Goal: Find specific page/section: Find specific page/section

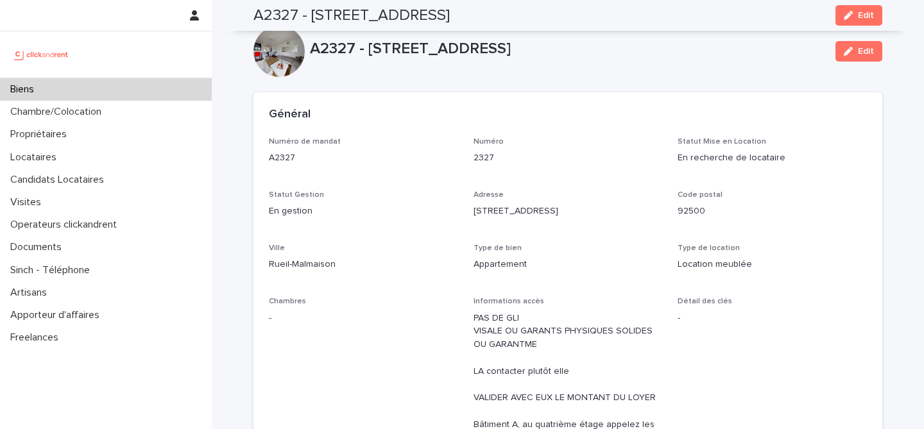
scroll to position [3229, 0]
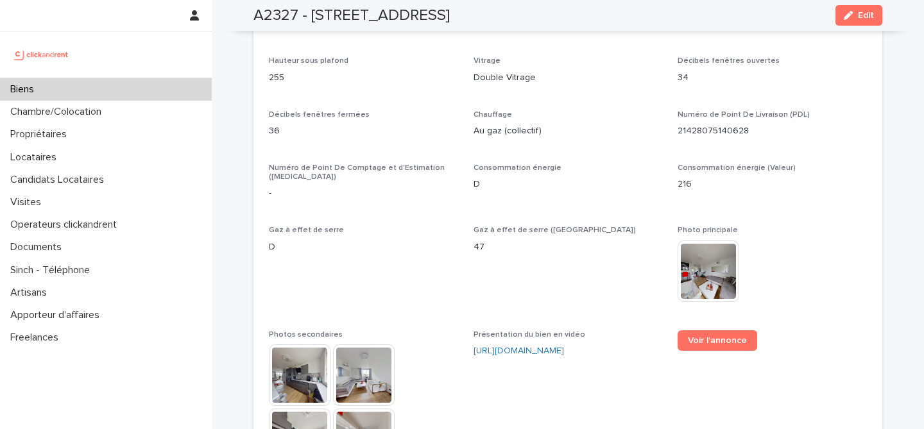
click at [71, 91] on div "Biens" at bounding box center [106, 89] width 212 height 22
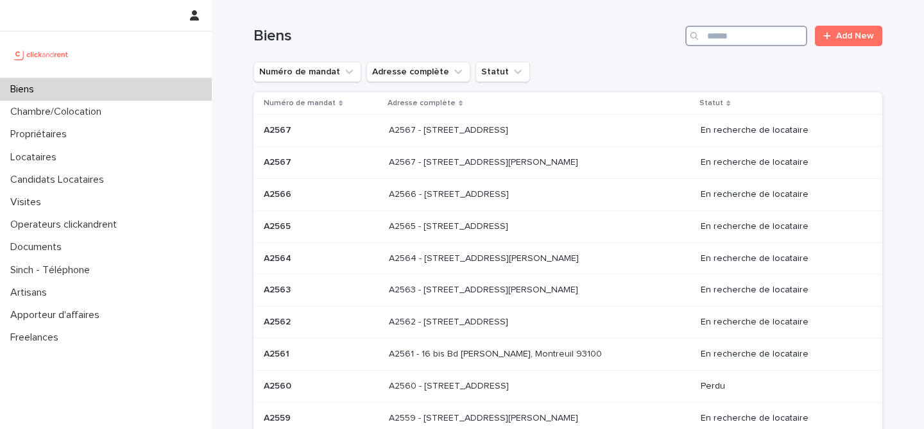
click at [771, 38] on input "Search" at bounding box center [746, 36] width 122 height 21
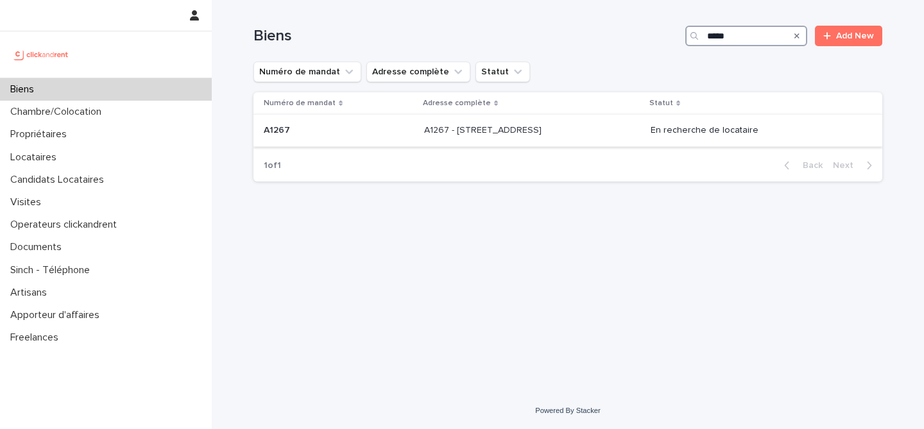
type input "*****"
click at [369, 140] on div "A1267 A1267" at bounding box center [339, 130] width 150 height 21
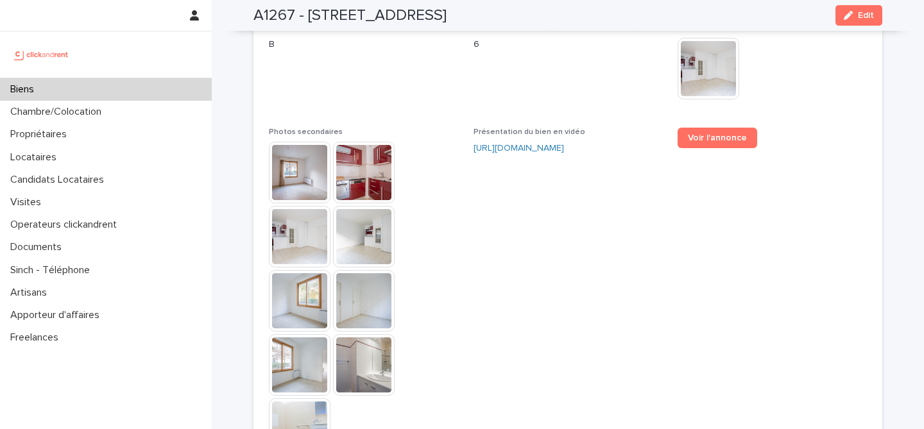
scroll to position [3274, 0]
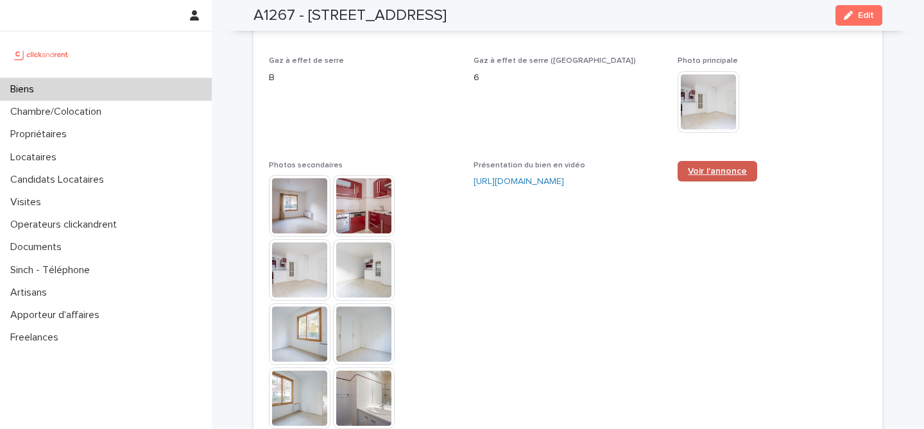
click at [709, 167] on span "Voir l'annonce" at bounding box center [717, 171] width 59 height 9
